Goal: Subscribe to service/newsletter

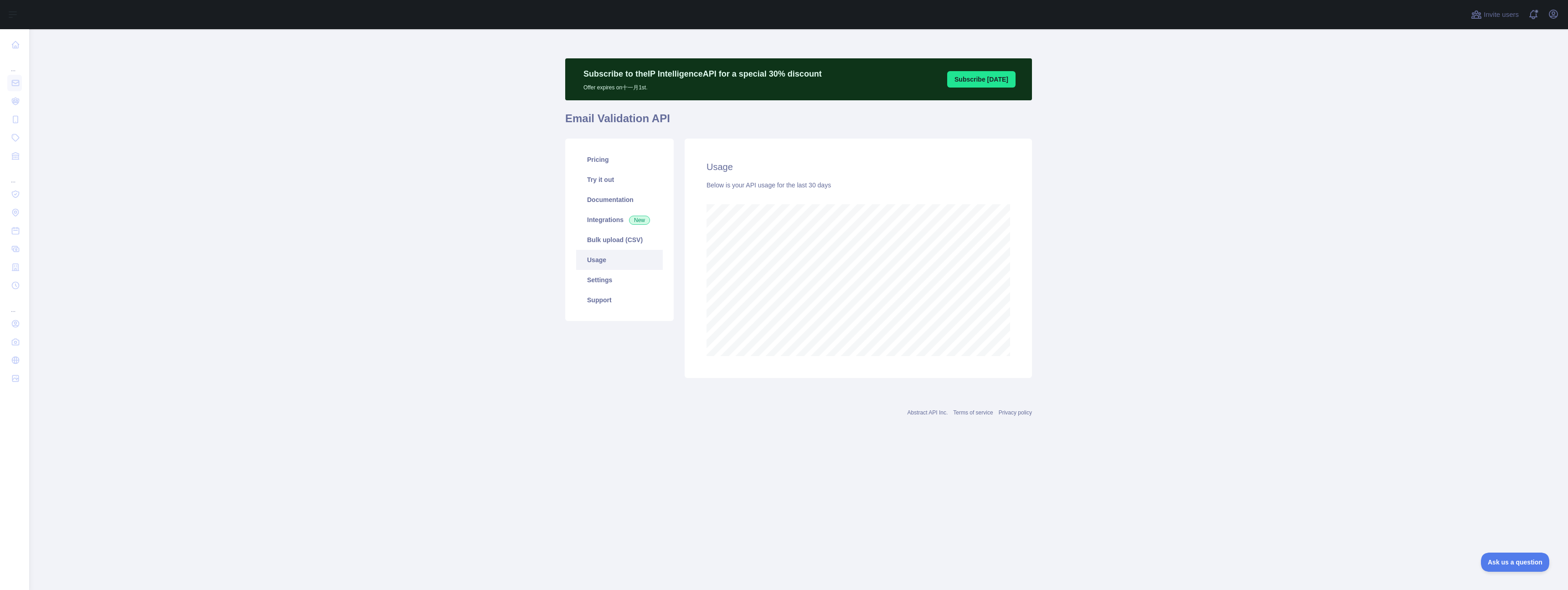
scroll to position [561, 1539]
drag, startPoint x: 189, startPoint y: 160, endPoint x: 209, endPoint y: 162, distance: 20.1
click at [189, 160] on main "Subscribe to the IP Intelligence API for a special 30 % discount Offer expires …" at bounding box center [799, 310] width 1539 height 561
click at [411, 148] on main "Subscribe to the IP Intelligence API for a special 30 % discount Offer expires …" at bounding box center [799, 310] width 1539 height 561
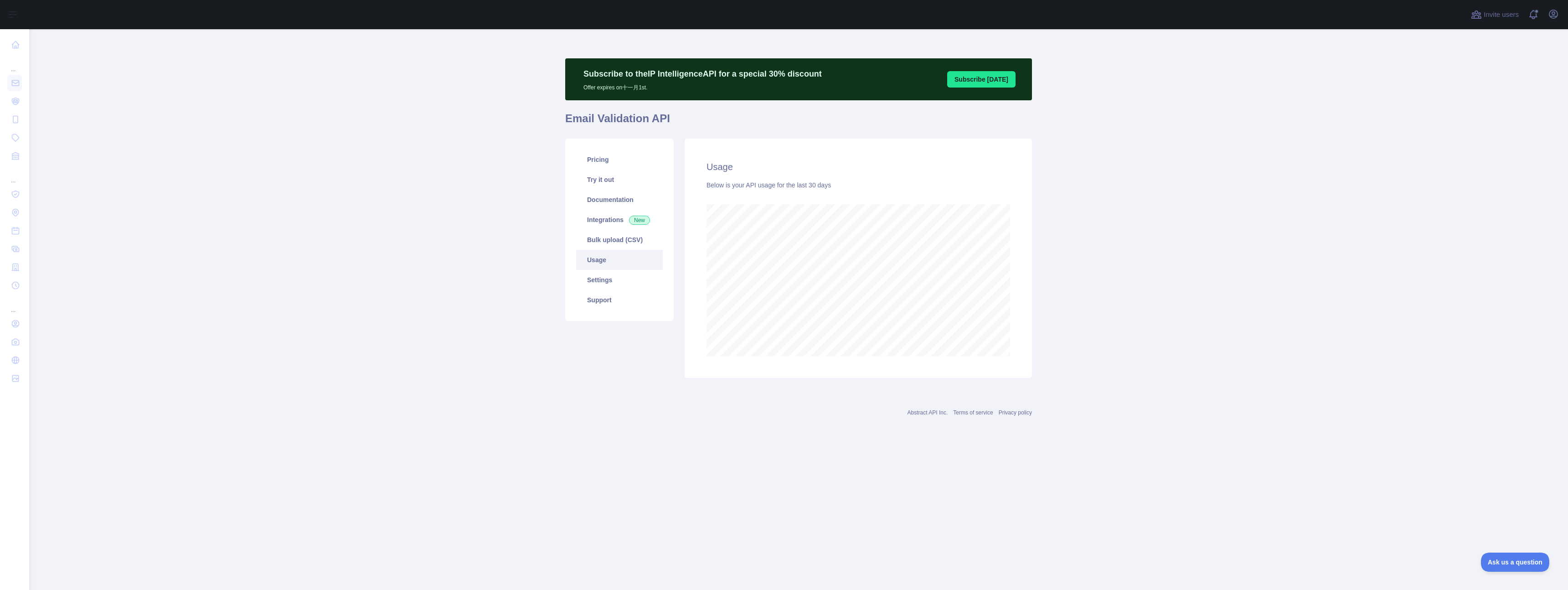
click at [409, 142] on main "Subscribe to the IP Intelligence API for a special 30 % discount Offer expires …" at bounding box center [799, 310] width 1539 height 561
click at [376, 116] on main "Subscribe to the IP Intelligence API for a special 30 % discount Offer expires …" at bounding box center [799, 310] width 1539 height 561
